Goal: Use online tool/utility: Utilize a website feature to perform a specific function

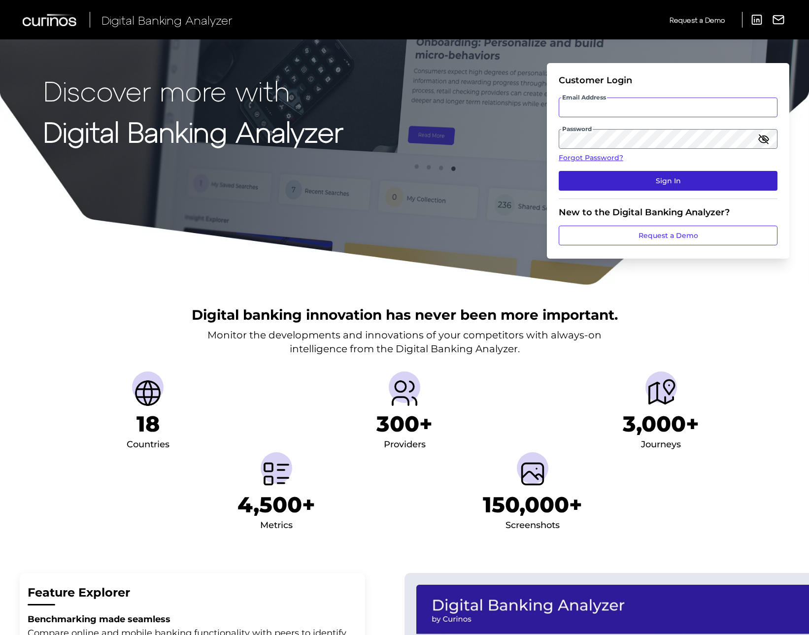
type input "[PERSON_NAME][EMAIL_ADDRESS][PERSON_NAME][DOMAIN_NAME]"
click at [646, 183] on button "Sign In" at bounding box center [668, 181] width 219 height 20
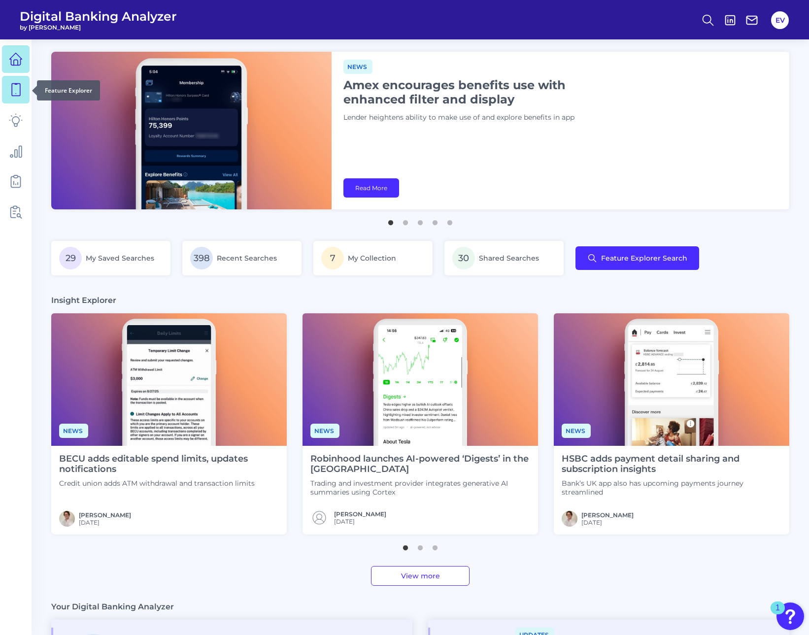
click at [14, 90] on icon at bounding box center [16, 90] width 14 height 14
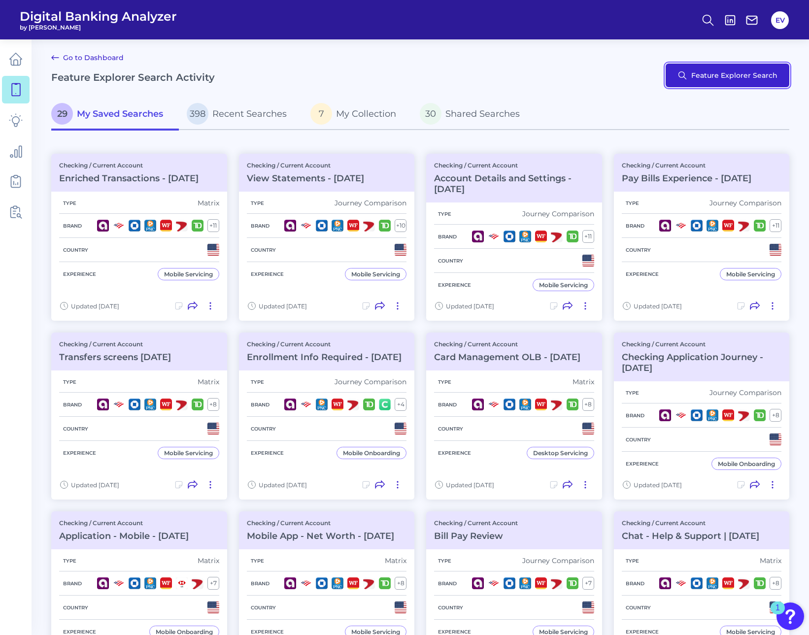
click at [720, 78] on button "Feature Explorer Search" at bounding box center [727, 76] width 124 height 24
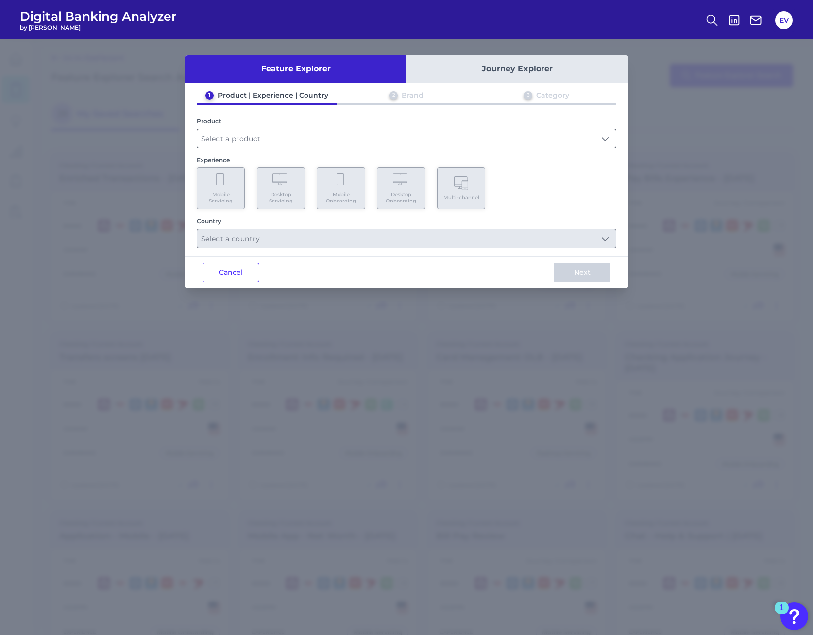
click at [250, 143] on input "text" at bounding box center [406, 138] width 419 height 19
click at [260, 158] on span "Checking / Current Account" at bounding box center [253, 162] width 97 height 9
type input "Checking / Current Account"
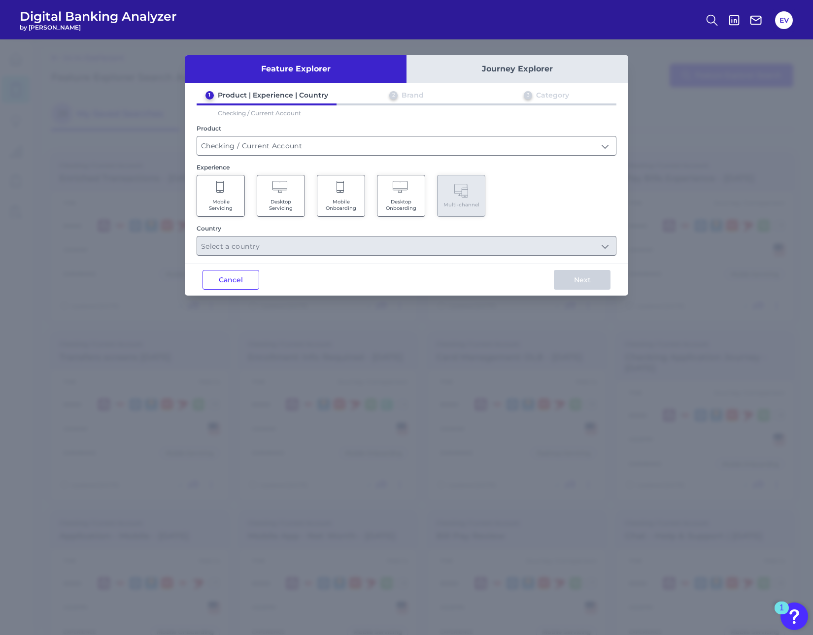
click at [229, 191] on Servicing "Mobile Servicing" at bounding box center [221, 196] width 48 height 42
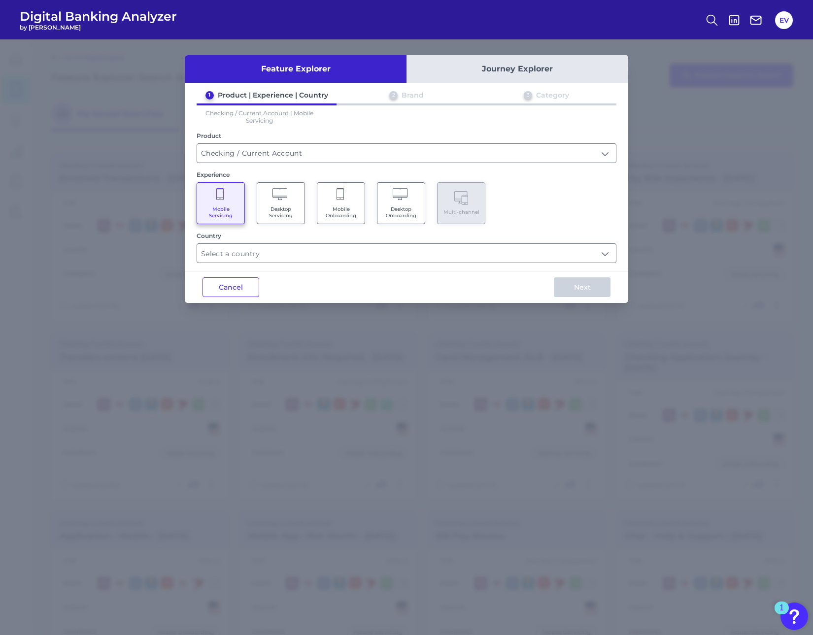
click at [270, 189] on Servicing "Desktop Servicing" at bounding box center [281, 203] width 48 height 42
click at [232, 201] on Servicing "Mobile Servicing" at bounding box center [221, 203] width 48 height 42
drag, startPoint x: 257, startPoint y: 237, endPoint x: 268, endPoint y: 247, distance: 14.7
click at [257, 238] on div "Country" at bounding box center [407, 235] width 420 height 7
click at [270, 246] on input "text" at bounding box center [406, 253] width 419 height 19
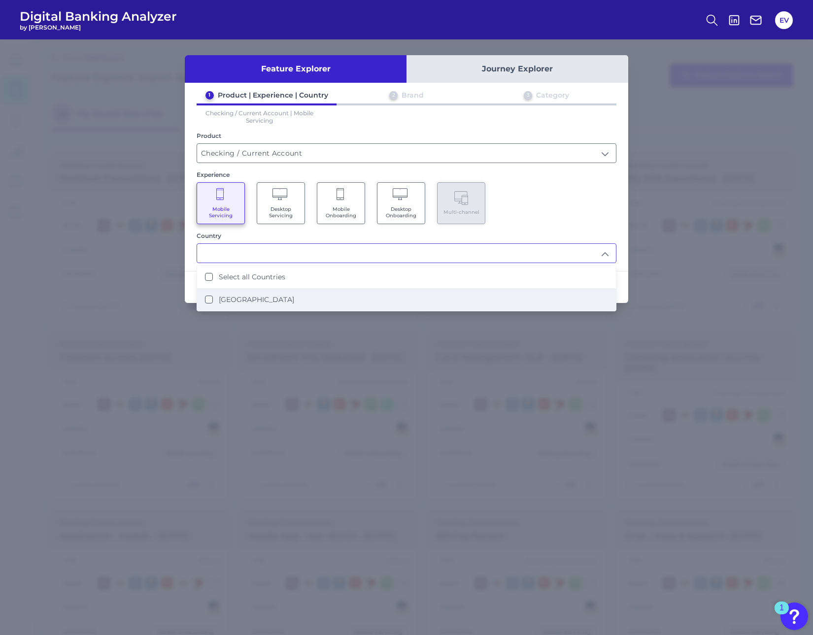
click at [254, 298] on label "[GEOGRAPHIC_DATA]" at bounding box center [256, 299] width 75 height 9
type input "Select all Countries"
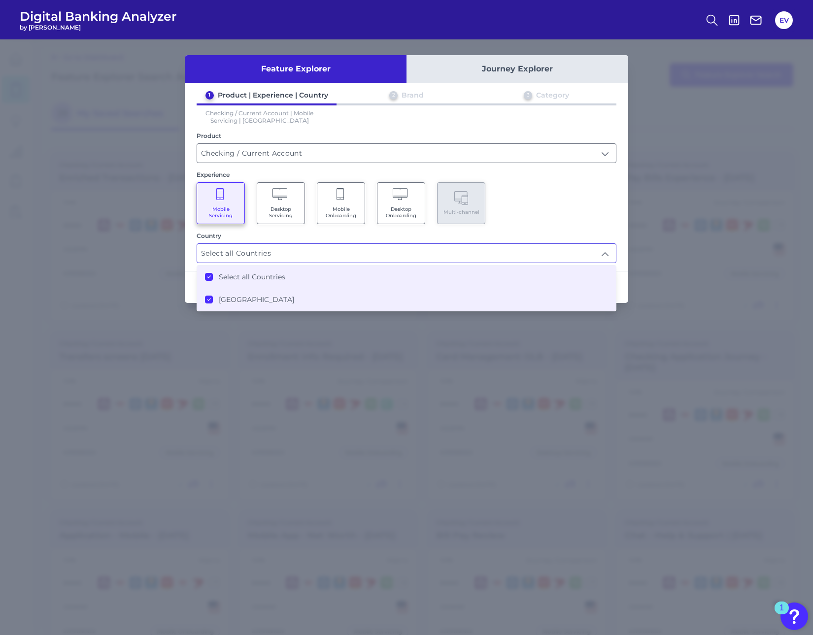
click at [631, 282] on div "Feature Explorer Journey Explorer 1 Product | Experience | Country 2 Brand 3 Ca…" at bounding box center [406, 336] width 813 height 595
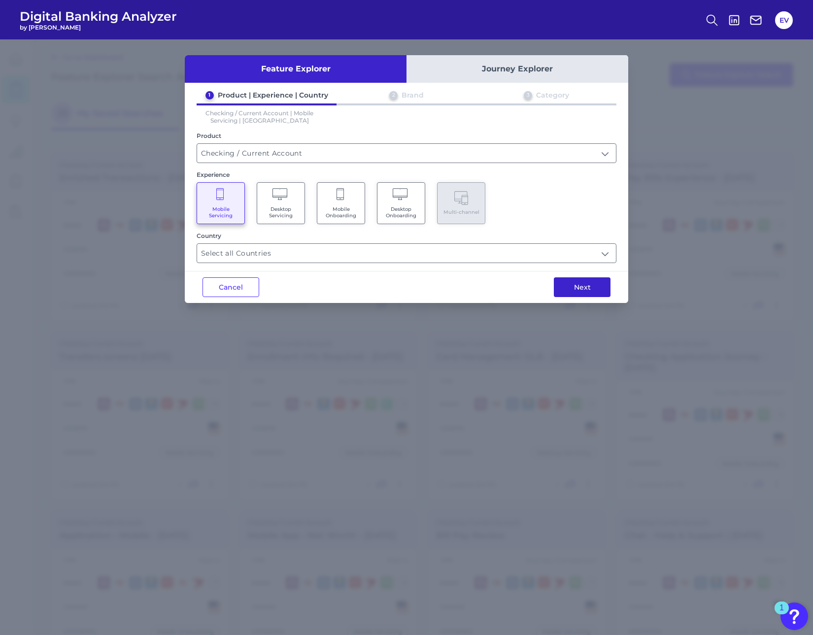
click at [603, 290] on button "Next" at bounding box center [582, 287] width 57 height 20
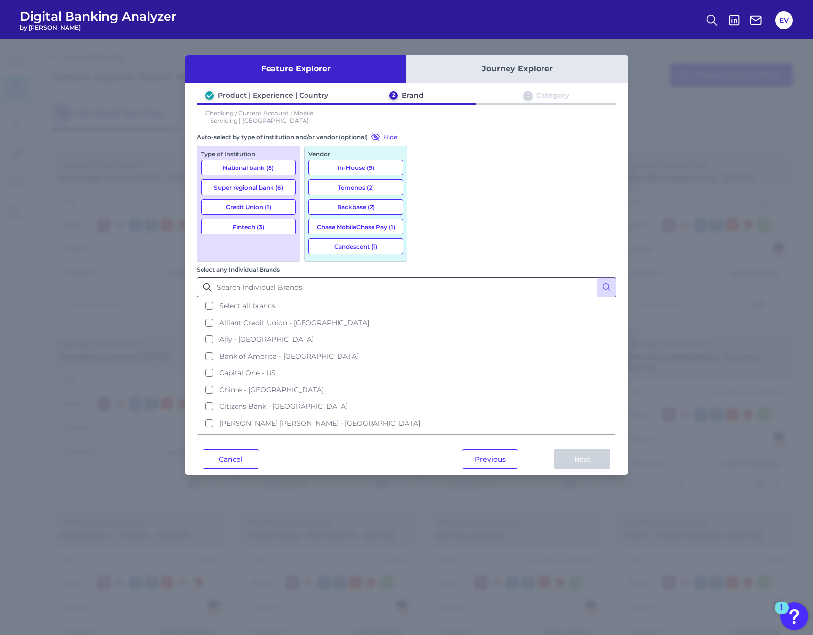
drag, startPoint x: 426, startPoint y: 174, endPoint x: 429, endPoint y: 181, distance: 7.7
click at [426, 297] on button "Select all brands" at bounding box center [407, 305] width 418 height 17
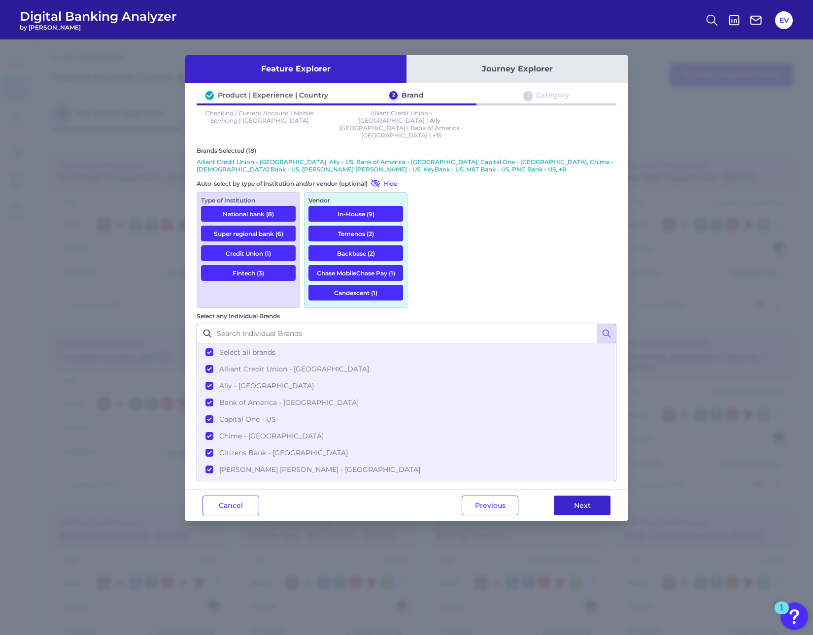
click at [573, 495] on button "Next" at bounding box center [582, 505] width 57 height 20
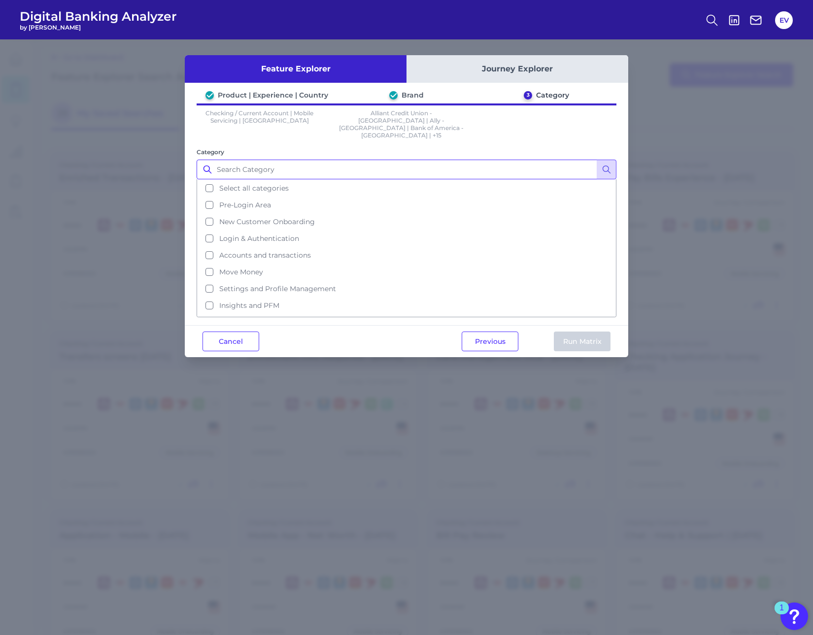
click at [304, 160] on input "Category" at bounding box center [407, 170] width 420 height 20
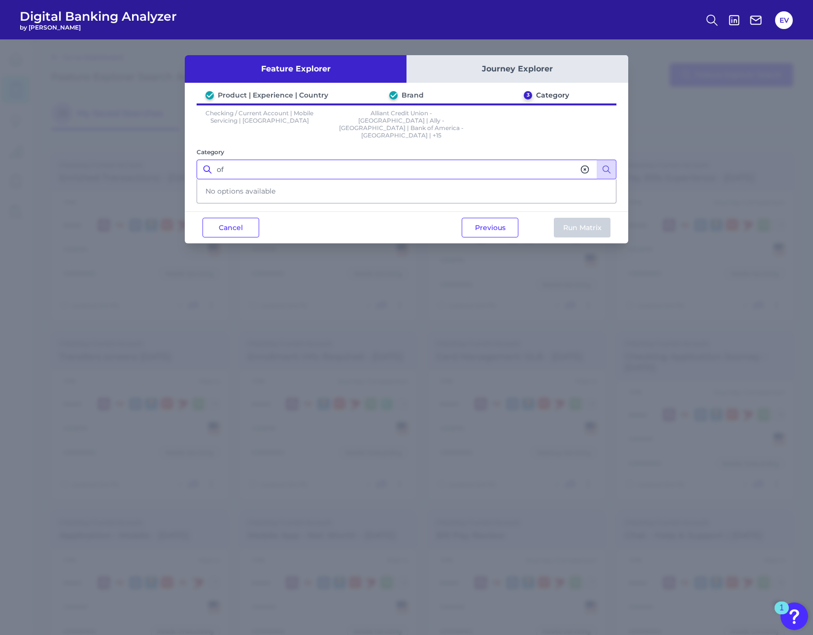
type input "o"
type input "cross"
click at [238, 160] on input "cross" at bounding box center [407, 170] width 420 height 20
type input "c"
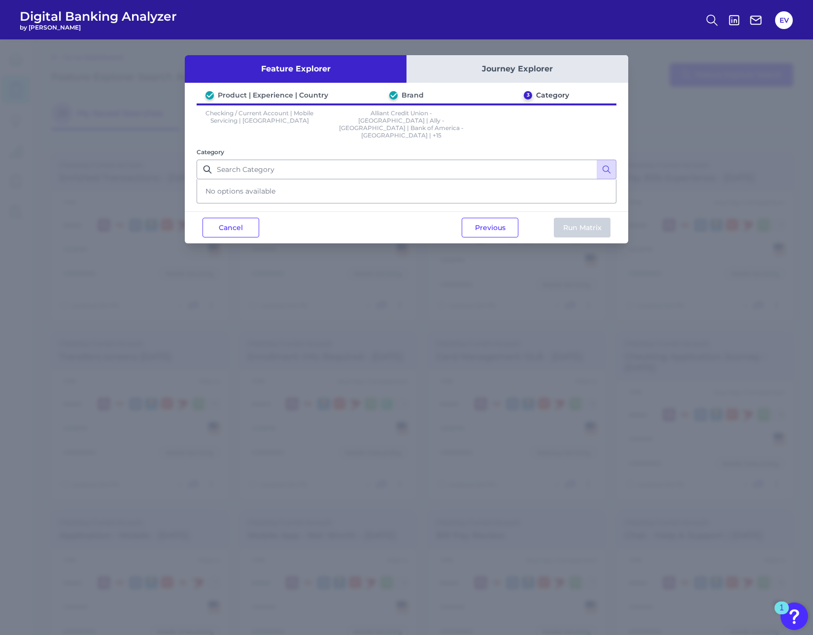
click at [308, 147] on div "Category No options available" at bounding box center [407, 175] width 420 height 57
click at [330, 130] on div "Product | Experience | Country Brand 3 Category Checking / Current Account | Mo…" at bounding box center [406, 147] width 443 height 113
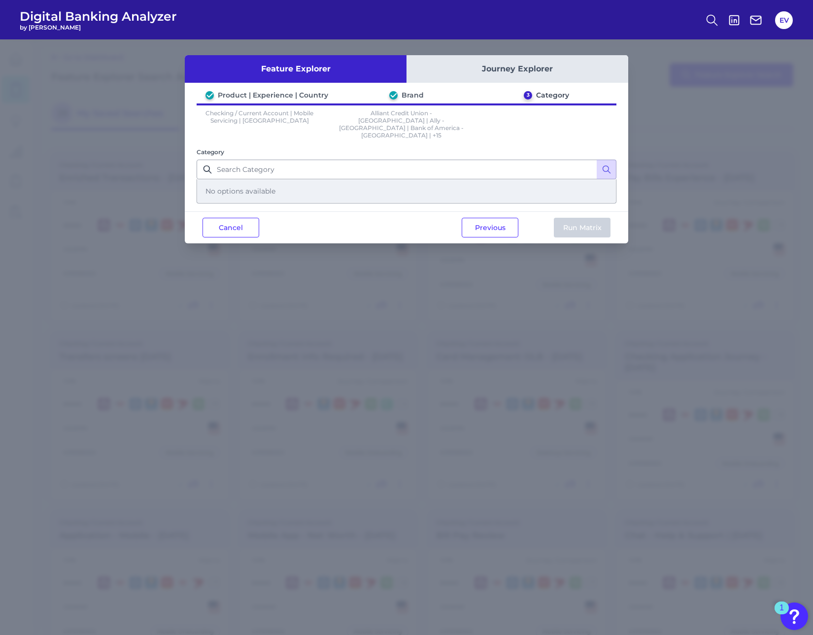
click at [220, 180] on div "No options available" at bounding box center [407, 191] width 418 height 23
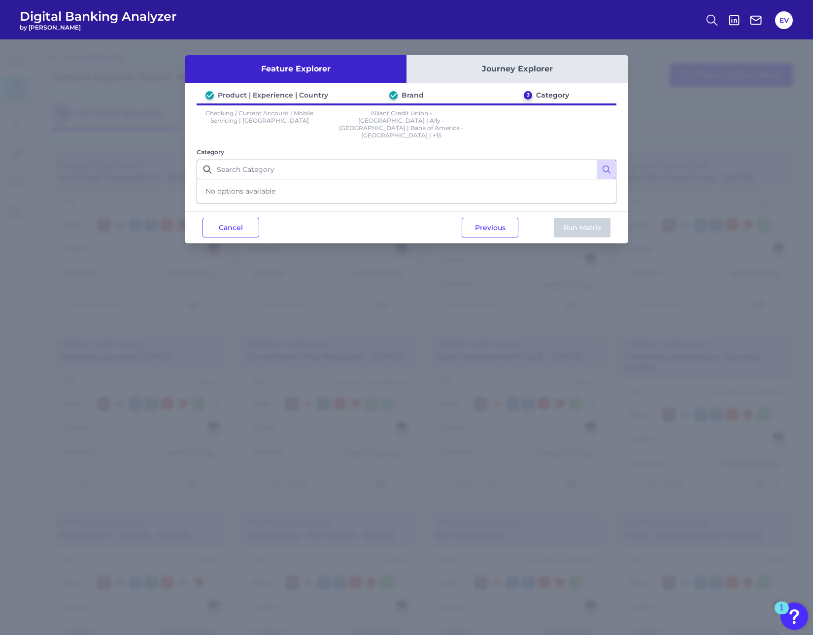
click at [187, 179] on div "Product | Experience | Country Brand 3 Category Checking / Current Account | Mo…" at bounding box center [406, 147] width 443 height 113
drag, startPoint x: 237, startPoint y: 146, endPoint x: 249, endPoint y: 139, distance: 14.4
click at [238, 160] on input "Category" at bounding box center [407, 170] width 420 height 20
click at [253, 147] on div "Category No options available" at bounding box center [407, 175] width 420 height 57
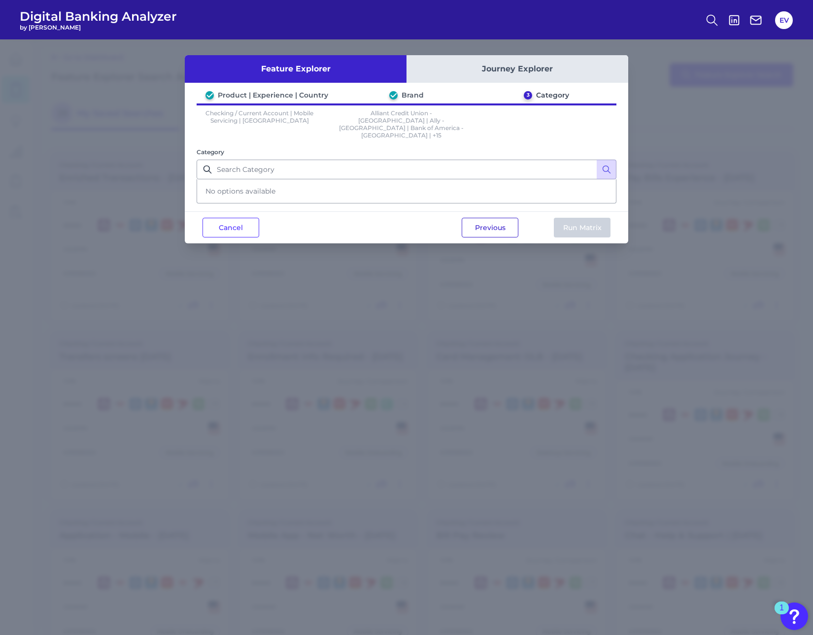
click at [494, 228] on button "Previous" at bounding box center [489, 228] width 57 height 20
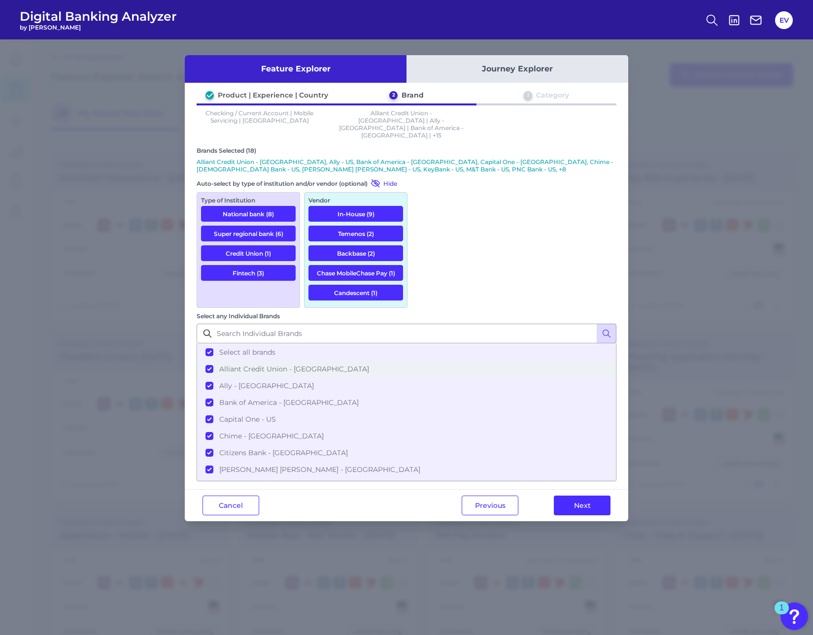
click at [369, 364] on span "Alliant Credit Union - [GEOGRAPHIC_DATA]" at bounding box center [294, 368] width 150 height 9
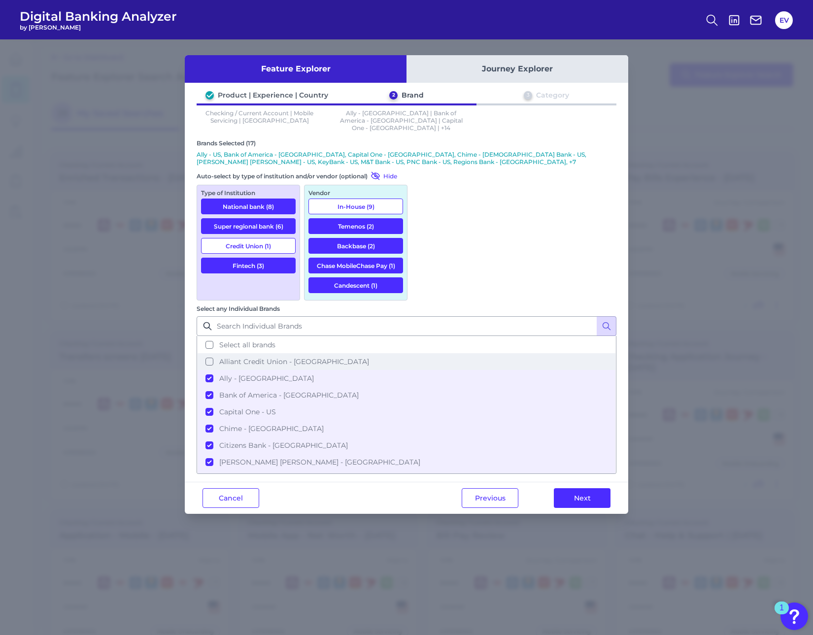
click at [369, 357] on span "Alliant Credit Union - [GEOGRAPHIC_DATA]" at bounding box center [294, 361] width 150 height 9
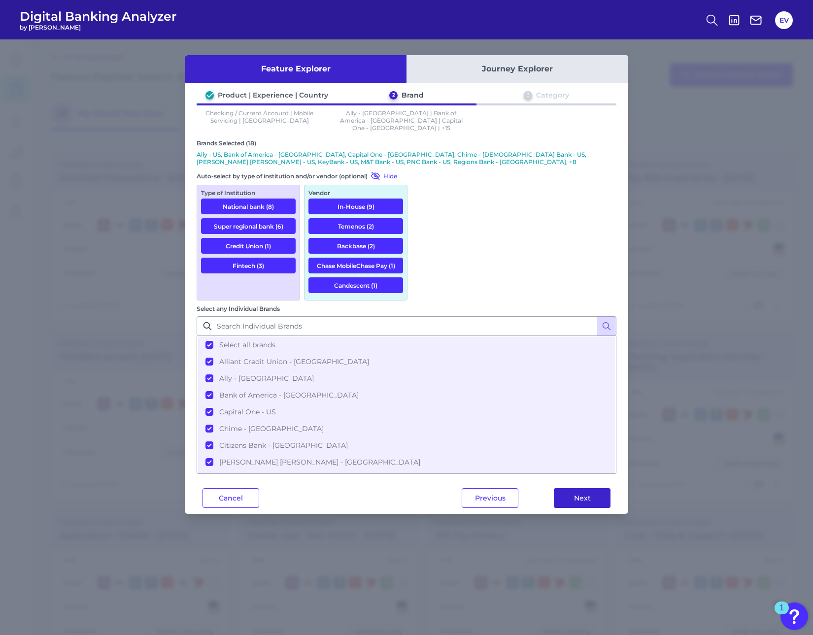
click at [575, 488] on button "Next" at bounding box center [582, 498] width 57 height 20
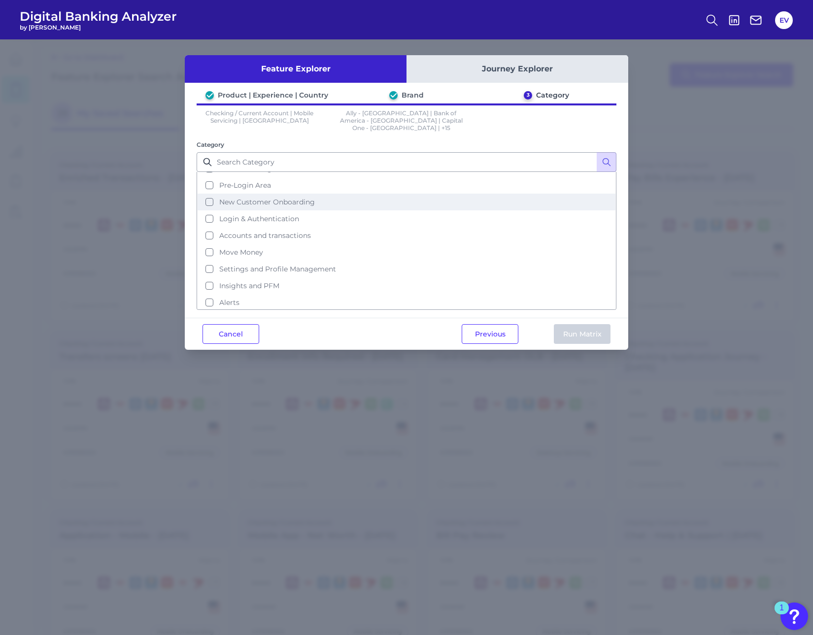
scroll to position [48, 0]
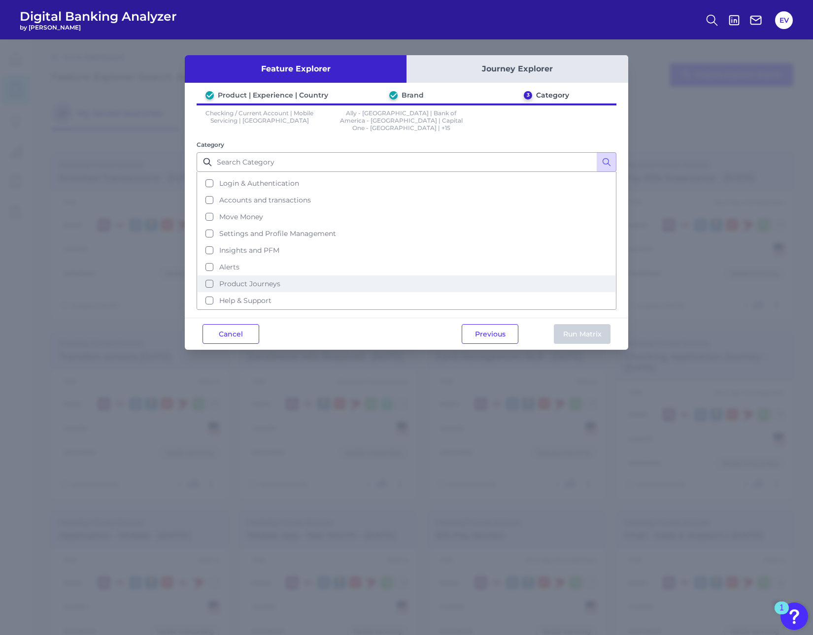
click at [273, 279] on span "Product Journeys" at bounding box center [249, 283] width 61 height 9
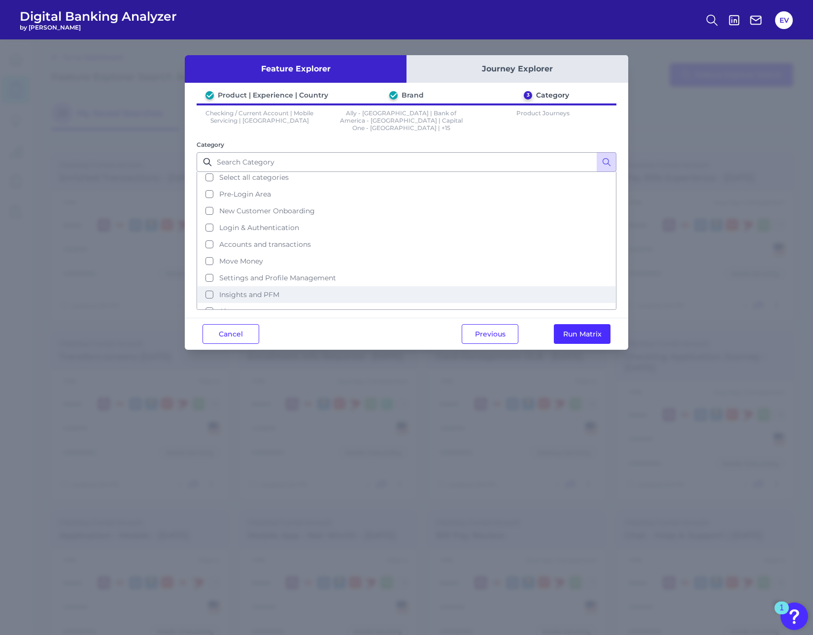
scroll to position [0, 0]
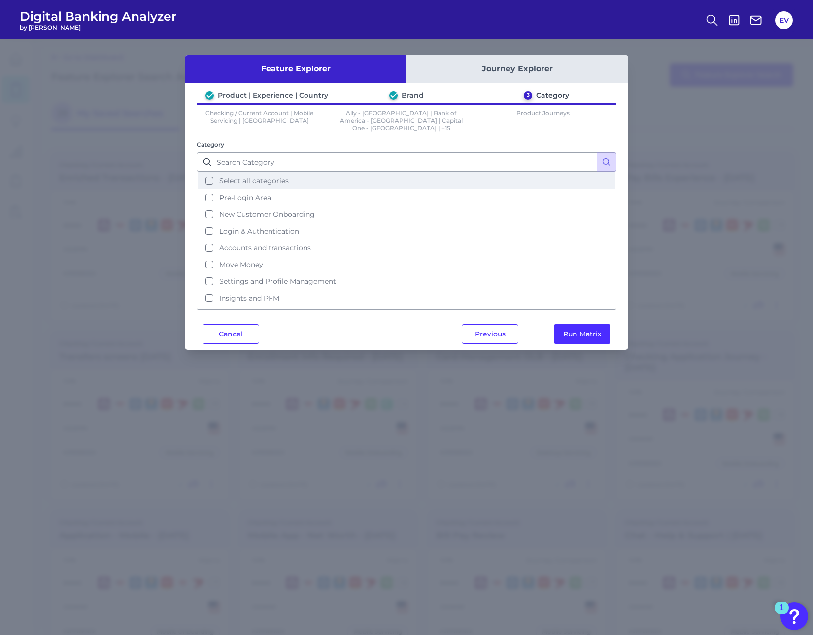
click at [268, 176] on span "Select all categories" at bounding box center [253, 180] width 69 height 9
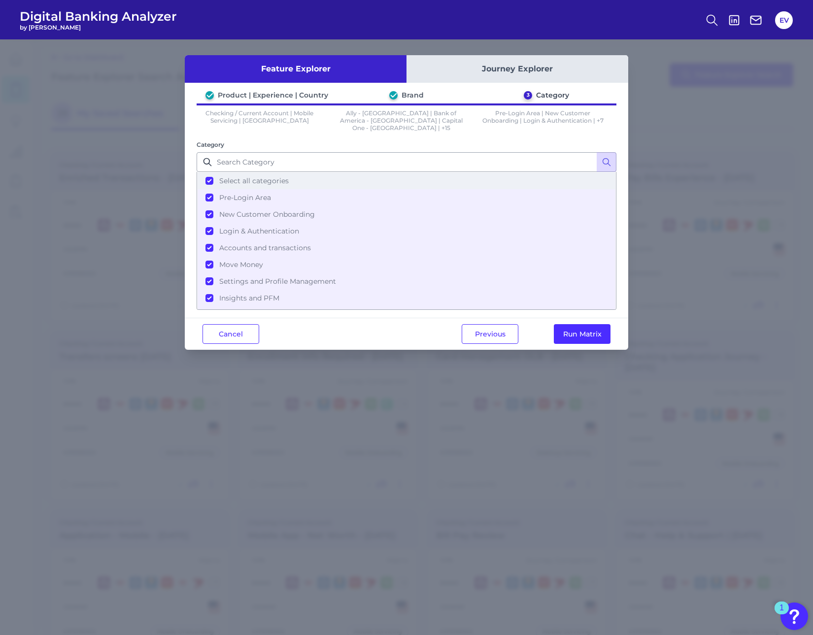
click at [268, 176] on span "Select all categories" at bounding box center [253, 180] width 69 height 9
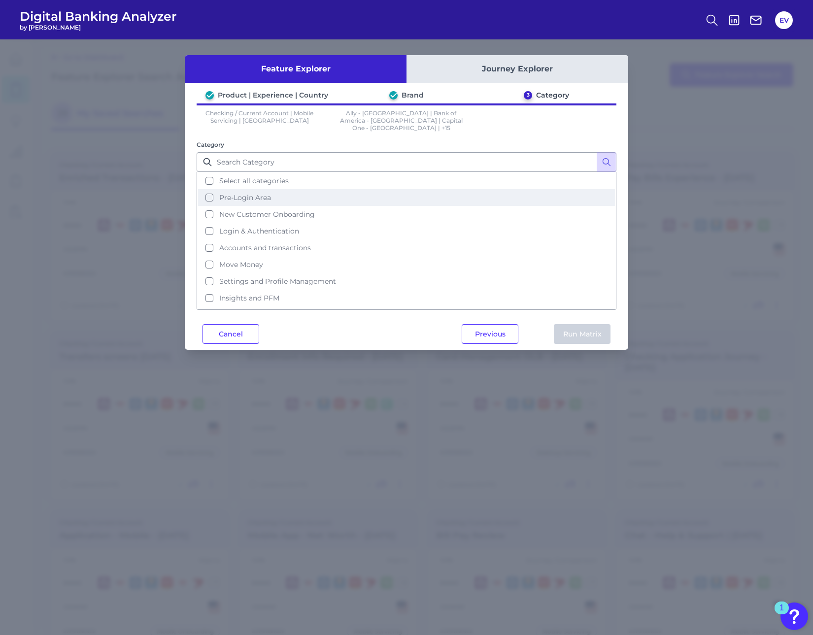
click at [263, 193] on span "Pre-Login Area" at bounding box center [245, 197] width 52 height 9
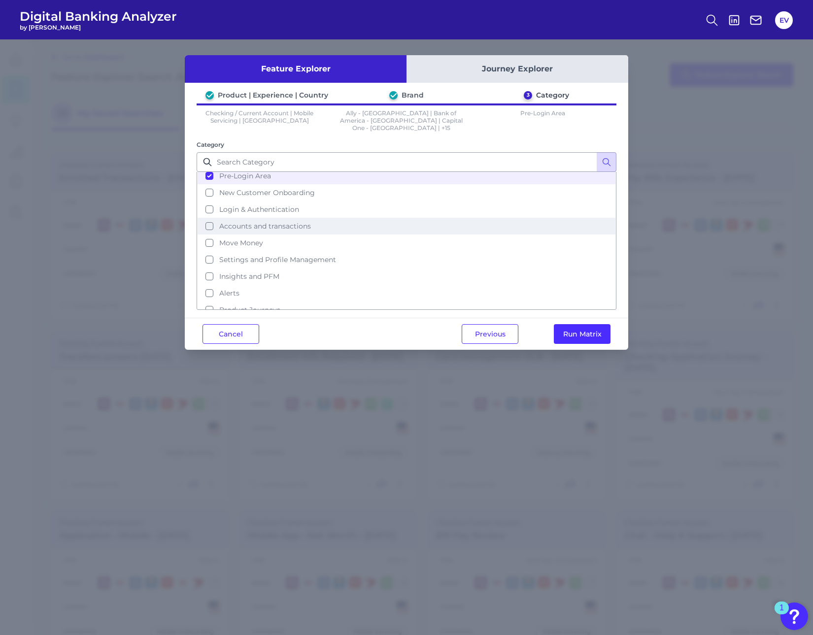
scroll to position [48, 0]
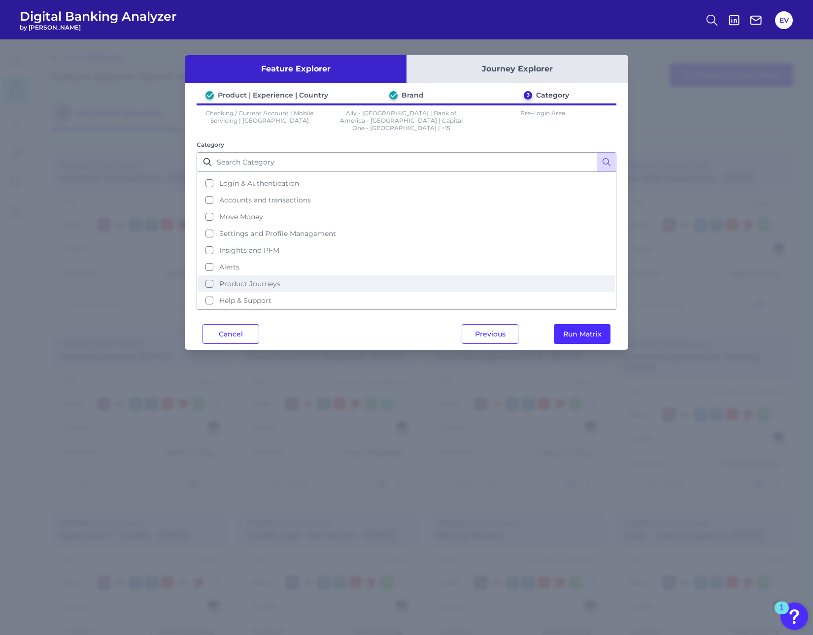
click at [307, 275] on button "Product Journeys" at bounding box center [407, 283] width 418 height 17
click at [569, 324] on button "Run Matrix" at bounding box center [582, 334] width 57 height 20
